Goal: Information Seeking & Learning: Check status

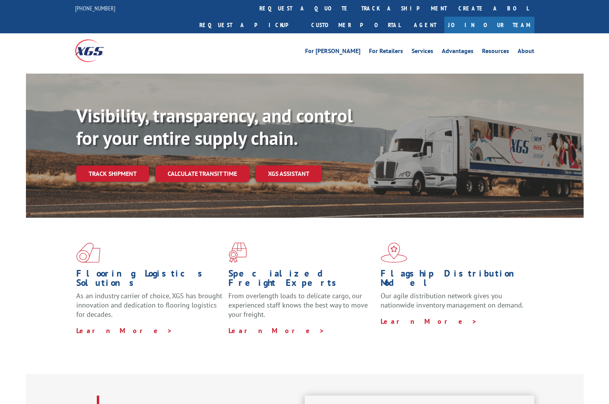
click at [79, 169] on div "Visibility, transparency, and control for your entire supply chain. Track shipm…" at bounding box center [329, 159] width 507 height 108
click at [108, 165] on link "Track shipment" at bounding box center [112, 173] width 73 height 16
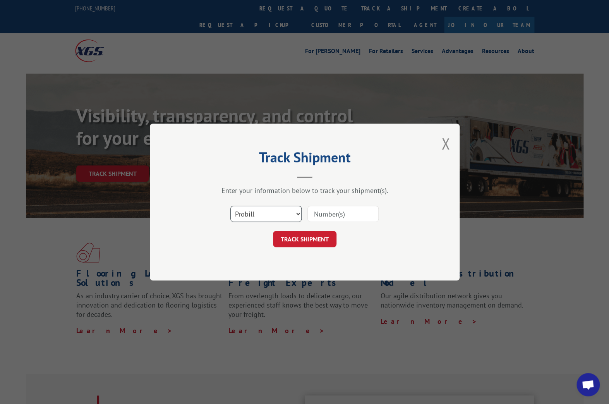
click option "Probill" at bounding box center [0, 0] width 0 height 0
click at [343, 212] on input at bounding box center [343, 214] width 71 height 16
paste input "17560057"
type input "17560057"
click at [313, 237] on button "TRACK SHIPMENT" at bounding box center [305, 239] width 64 height 16
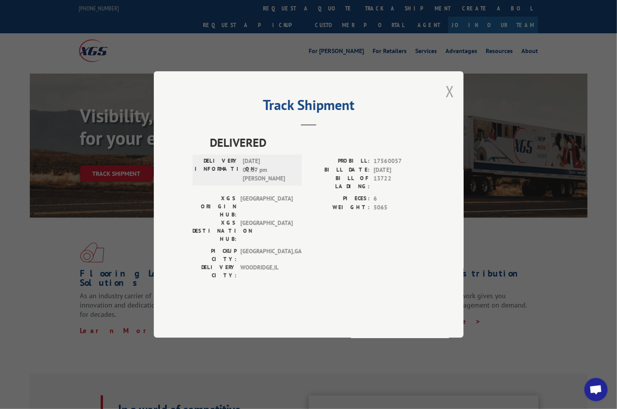
click at [447, 101] on button "Close modal" at bounding box center [449, 91] width 9 height 21
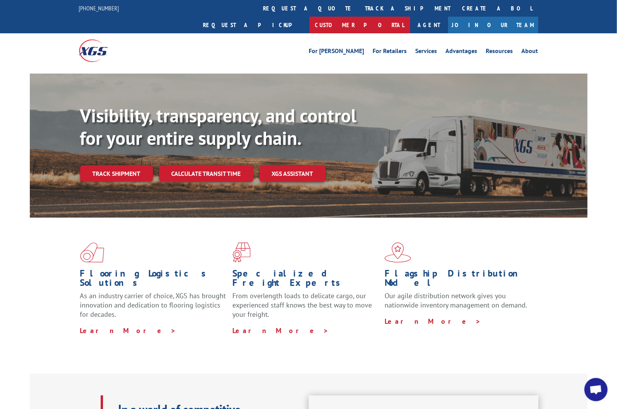
click at [410, 17] on link "Customer Portal" at bounding box center [359, 25] width 101 height 17
